Goal: Information Seeking & Learning: Learn about a topic

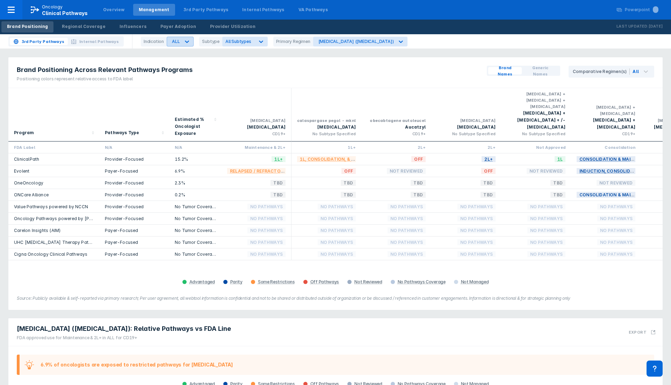
click at [190, 42] on div at bounding box center [187, 41] width 13 height 13
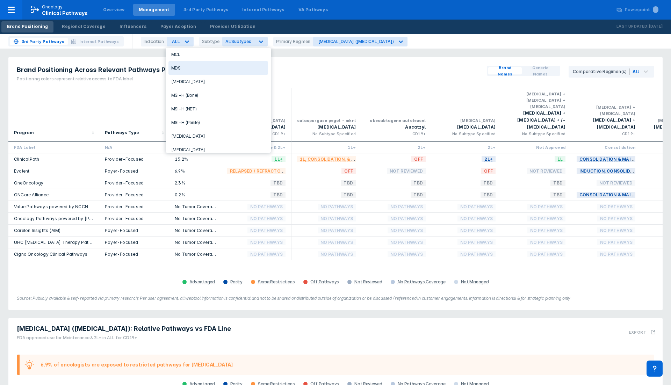
scroll to position [394, 0]
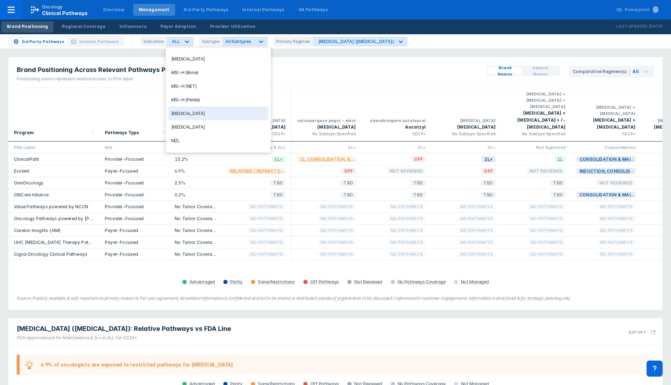
click at [203, 109] on div "[MEDICAL_DATA]" at bounding box center [219, 114] width 100 height 14
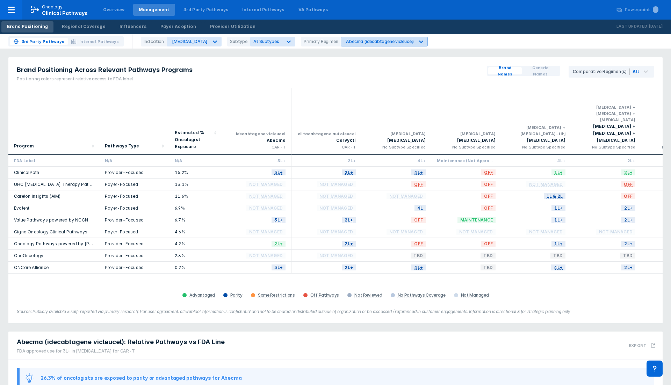
click at [366, 44] on div "Abecma (idecabtagene vicleucel)" at bounding box center [377, 41] width 73 height 9
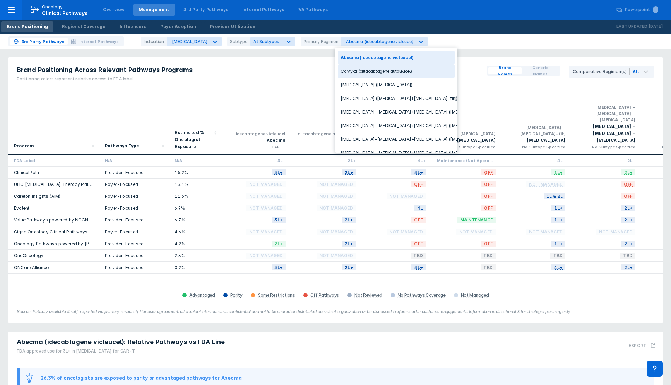
click at [387, 71] on div "Carvykti (ciltacabtagene autoleucel)" at bounding box center [396, 71] width 117 height 14
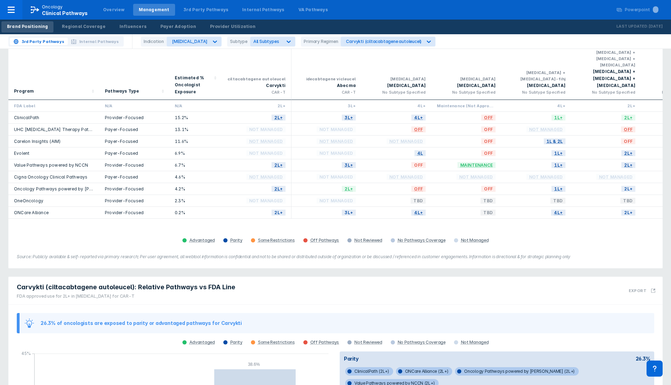
scroll to position [56, 0]
click at [182, 40] on div "[MEDICAL_DATA]" at bounding box center [190, 41] width 36 height 5
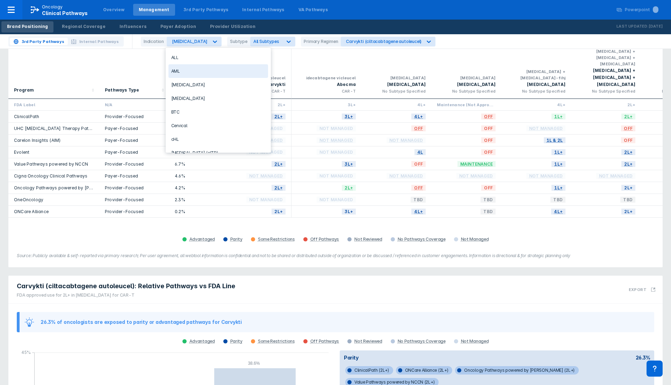
click at [189, 71] on div "AML" at bounding box center [219, 71] width 100 height 14
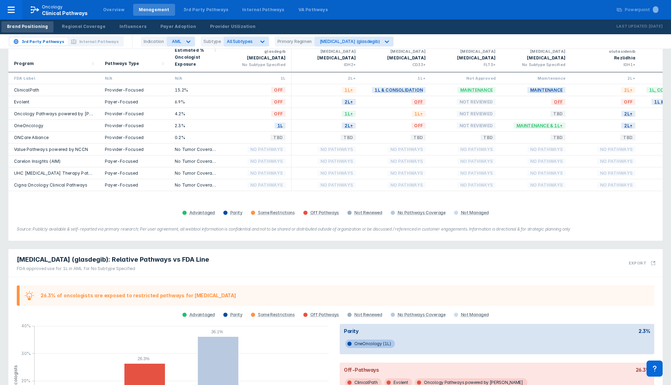
click at [341, 36] on div "3rd Party Pathways Internal Pathways Indication AML Subtype All Subtypes Primar…" at bounding box center [335, 41] width 671 height 15
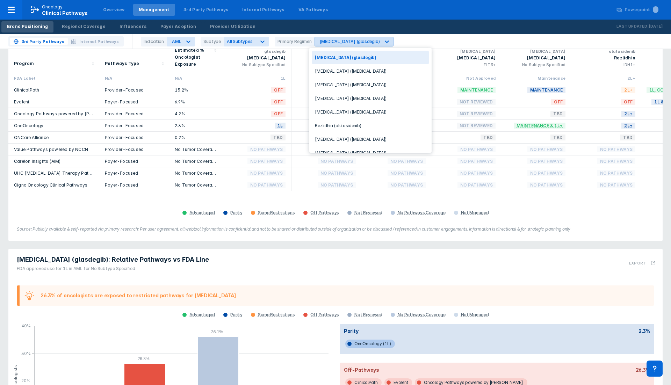
click at [346, 41] on div "[MEDICAL_DATA] (glasdegib)" at bounding box center [350, 41] width 60 height 5
click at [355, 82] on div "[MEDICAL_DATA] ([MEDICAL_DATA])" at bounding box center [370, 85] width 117 height 14
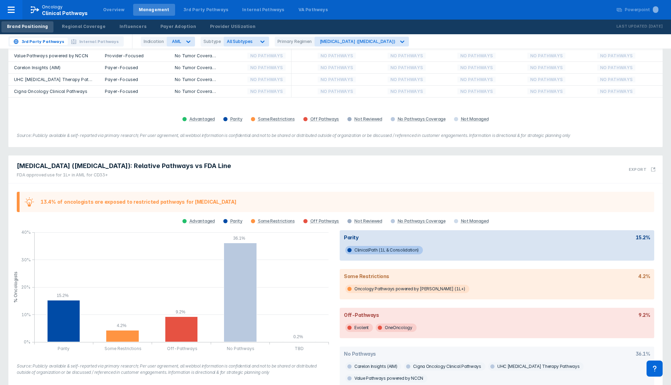
scroll to position [184, 0]
